Goal: Find specific page/section: Find specific page/section

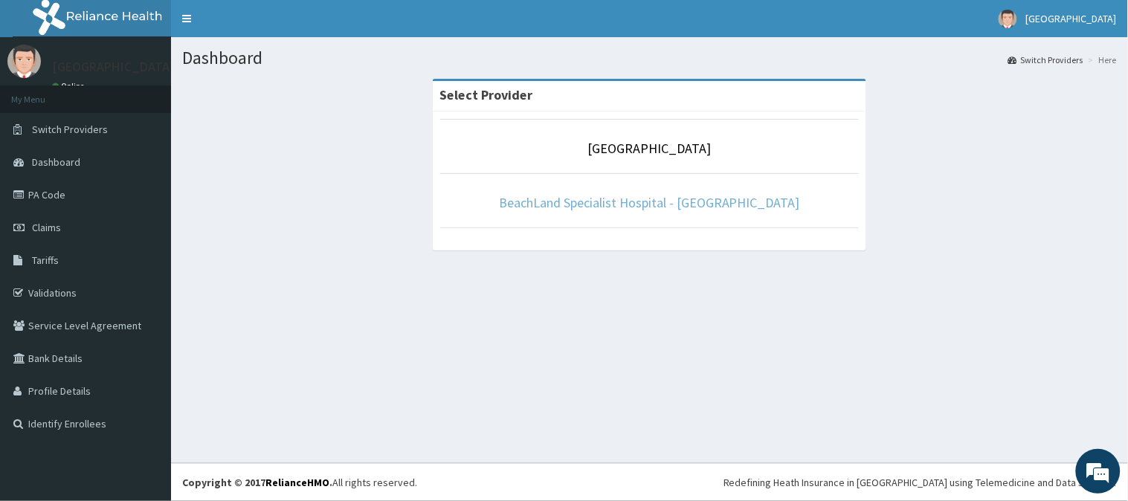
click at [705, 199] on link "BeachLand Specialist Hospital - Annex" at bounding box center [649, 202] width 301 height 17
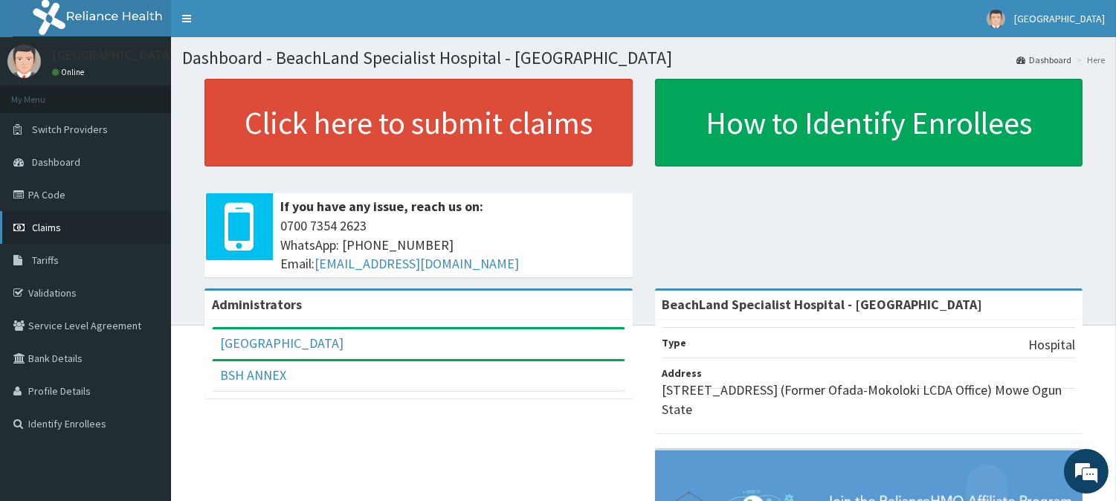
click at [62, 224] on link "Claims" at bounding box center [85, 227] width 171 height 33
